Goal: Information Seeking & Learning: Learn about a topic

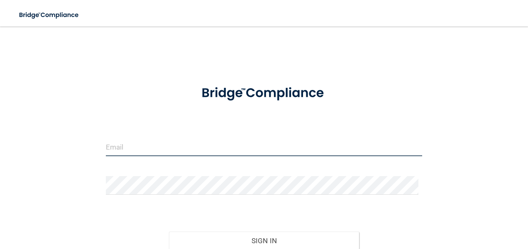
type input "[EMAIL_ADDRESS][DOMAIN_NAME]"
drag, startPoint x: 222, startPoint y: 148, endPoint x: 58, endPoint y: 198, distance: 171.6
click at [58, 198] on div "[EMAIL_ADDRESS][DOMAIN_NAME] Invalid email/password. You don't have permission …" at bounding box center [264, 163] width 495 height 256
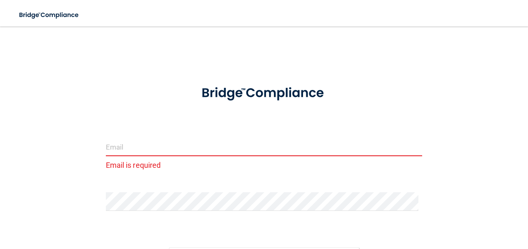
click at [262, 211] on div at bounding box center [264, 205] width 329 height 25
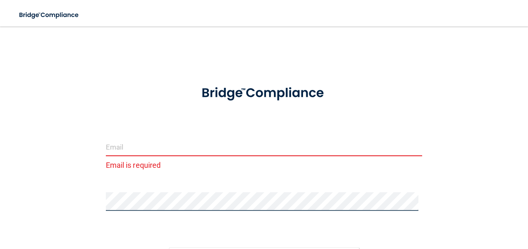
click at [71, 249] on html "Toggle navigation Manage My Enterprise Manage My Location Email is required Inv…" at bounding box center [264, 124] width 528 height 249
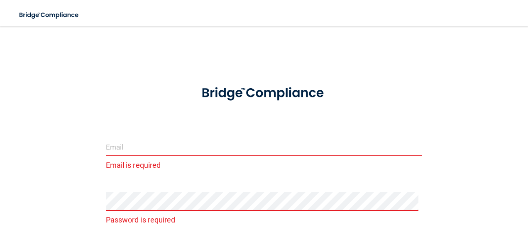
click at [110, 143] on input "email" at bounding box center [264, 147] width 317 height 19
type input "[EMAIL_ADDRESS][DOMAIN_NAME]"
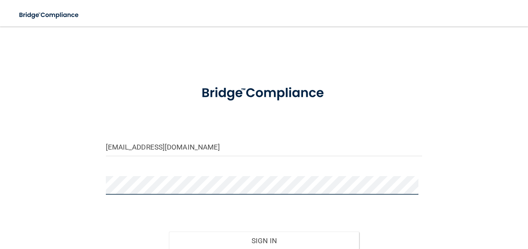
click at [169, 232] on button "Sign In" at bounding box center [264, 241] width 190 height 18
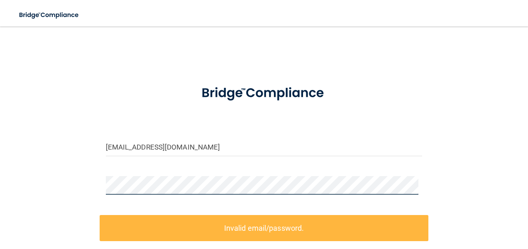
click at [83, 191] on div "[EMAIL_ADDRESS][DOMAIN_NAME] Invalid email/password. You don't have permission …" at bounding box center [264, 181] width 495 height 292
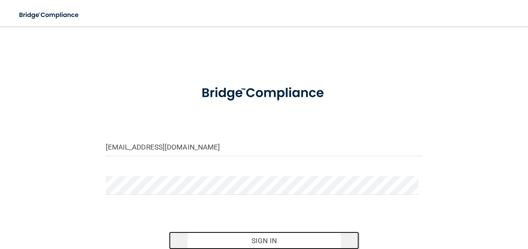
click at [267, 239] on button "Sign In" at bounding box center [264, 241] width 190 height 18
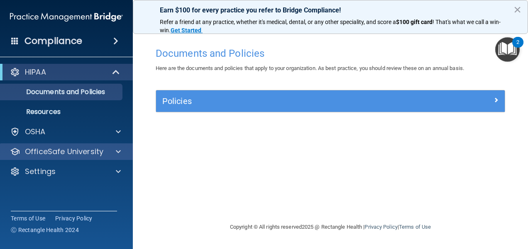
click at [78, 144] on div "OfficeSafe University" at bounding box center [66, 152] width 133 height 17
click at [119, 151] on span at bounding box center [118, 152] width 5 height 10
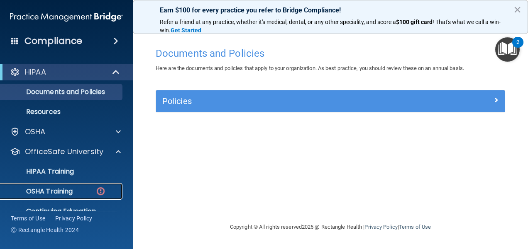
click at [62, 188] on p "OSHA Training" at bounding box center [38, 192] width 67 height 8
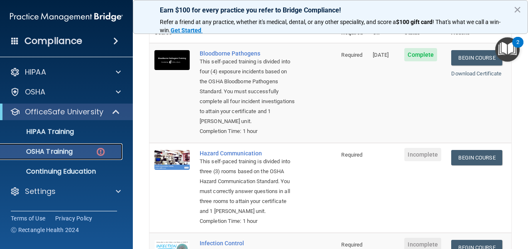
scroll to position [125, 0]
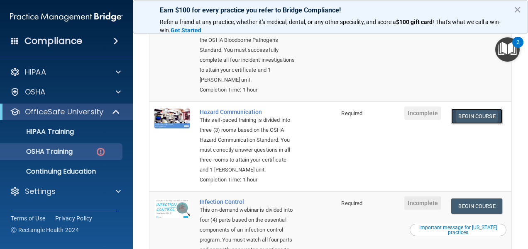
click at [475, 119] on link "Begin Course" at bounding box center [476, 116] width 51 height 15
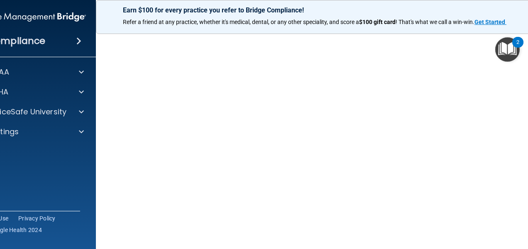
scroll to position [52, 0]
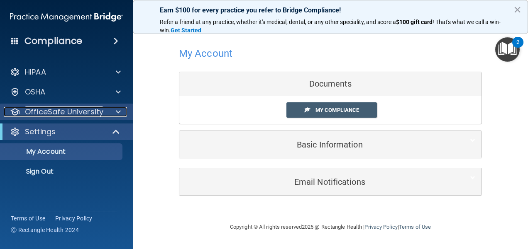
click at [71, 107] on p "OfficeSafe University" at bounding box center [64, 112] width 78 height 10
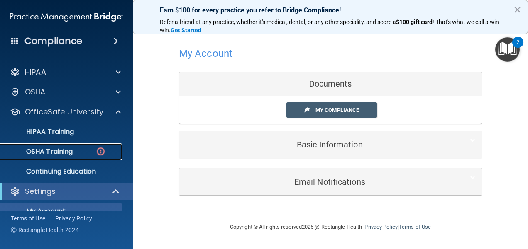
click at [62, 151] on p "OSHA Training" at bounding box center [38, 152] width 67 height 8
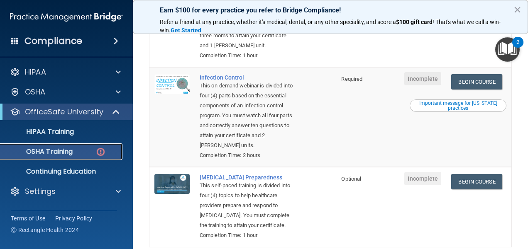
scroll to position [291, 0]
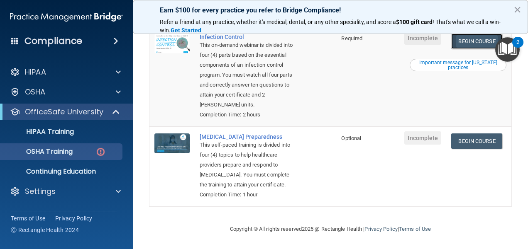
click at [488, 49] on link "Begin Course" at bounding box center [476, 41] width 51 height 15
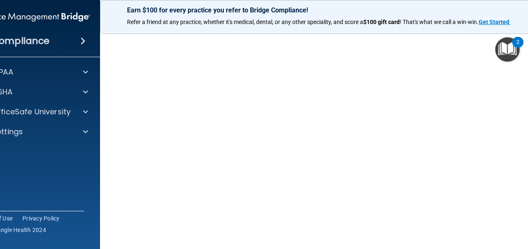
scroll to position [42, 0]
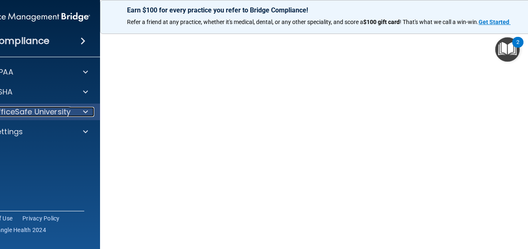
click at [45, 115] on p "OfficeSafe University" at bounding box center [31, 112] width 78 height 10
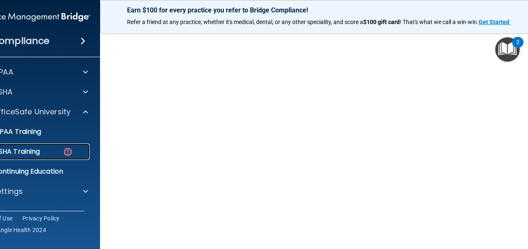
click at [40, 152] on div "OSHA Training" at bounding box center [29, 152] width 113 height 8
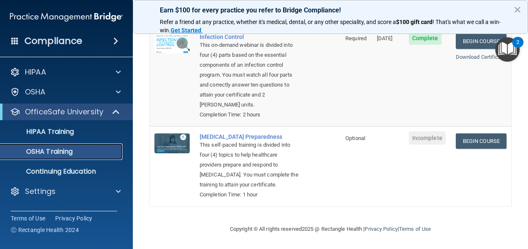
scroll to position [291, 0]
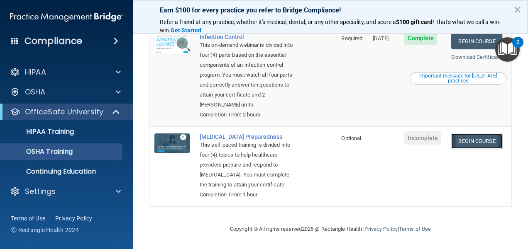
click at [476, 139] on link "Begin Course" at bounding box center [476, 141] width 51 height 15
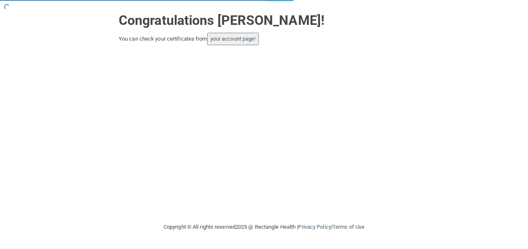
click at [259, 39] on button "your account page!" at bounding box center [233, 39] width 52 height 12
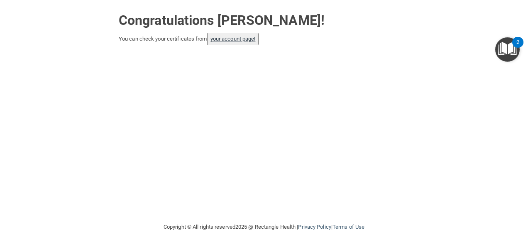
click at [242, 35] on button "your account page!" at bounding box center [233, 39] width 52 height 12
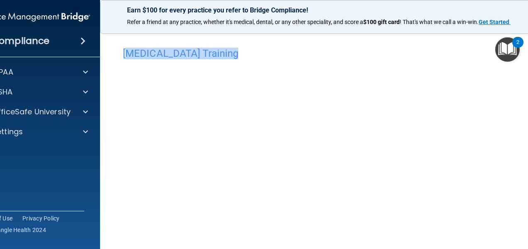
drag, startPoint x: 110, startPoint y: 54, endPoint x: 115, endPoint y: 78, distance: 24.2
click at [117, 78] on div "[MEDICAL_DATA] Training This course doesn’t expire until . Are you sure you wan…" at bounding box center [330, 186] width 427 height 287
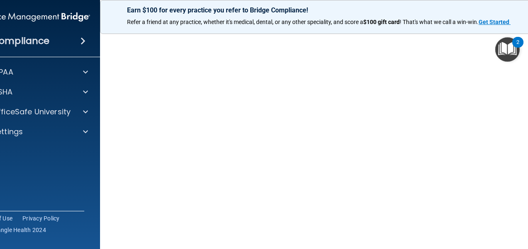
scroll to position [42, 0]
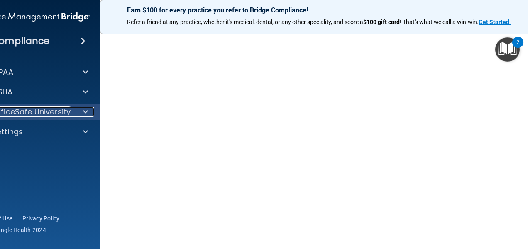
click at [27, 110] on p "OfficeSafe University" at bounding box center [31, 112] width 78 height 10
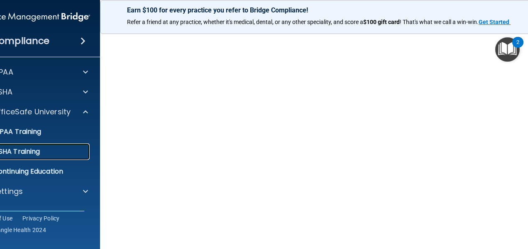
click at [31, 151] on p "OSHA Training" at bounding box center [6, 152] width 67 height 8
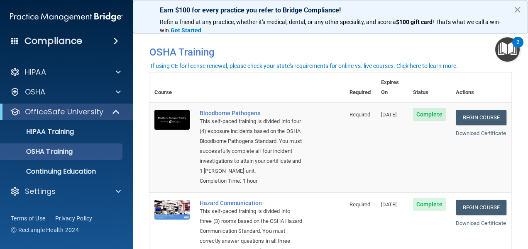
click at [517, 13] on button "×" at bounding box center [517, 9] width 8 height 13
